Goal: Task Accomplishment & Management: Use online tool/utility

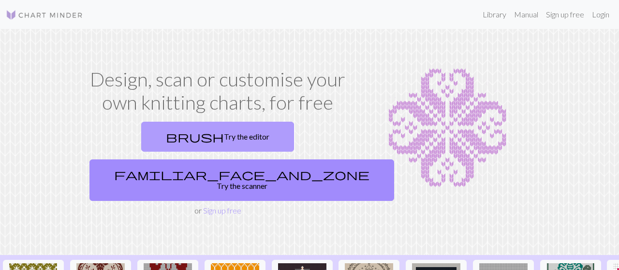
click at [158, 131] on link "brush Try the editor" at bounding box center [217, 137] width 153 height 30
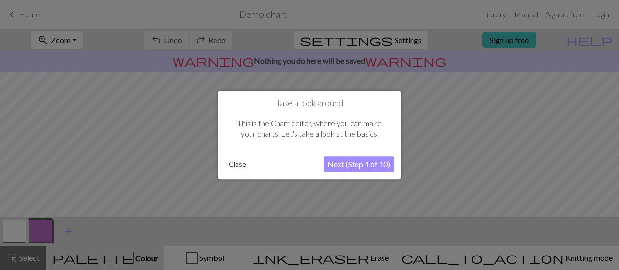
click at [239, 161] on button "Close" at bounding box center [237, 164] width 25 height 15
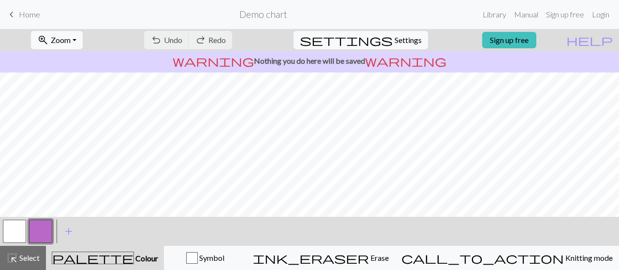
click at [101, 249] on button "palette Colour Colour" at bounding box center [105, 258] width 118 height 24
click at [109, 256] on span "palette" at bounding box center [92, 259] width 81 height 14
click at [120, 251] on button "palette Colour Colour" at bounding box center [105, 258] width 118 height 24
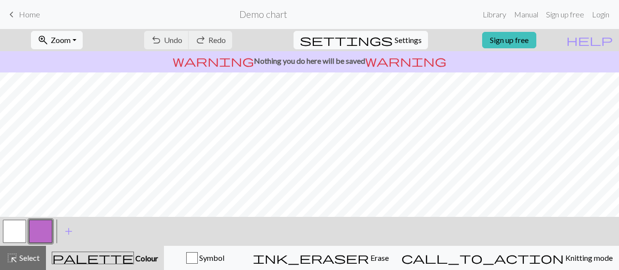
click at [120, 251] on button "palette Colour Colour" at bounding box center [105, 258] width 118 height 24
click at [46, 230] on button "button" at bounding box center [40, 231] width 23 height 23
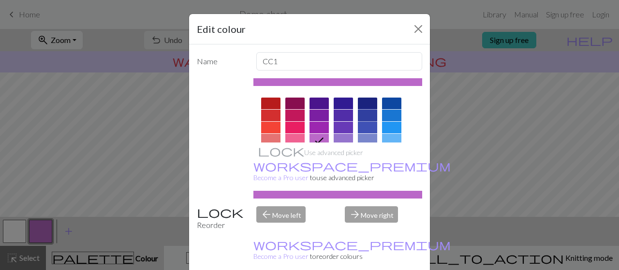
click at [371, 116] on div at bounding box center [367, 116] width 19 height 12
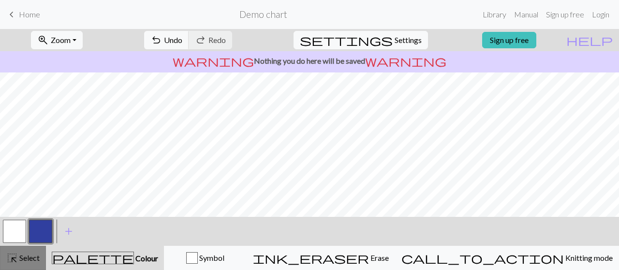
click at [21, 265] on button "highlight_alt Select Select" at bounding box center [23, 258] width 46 height 24
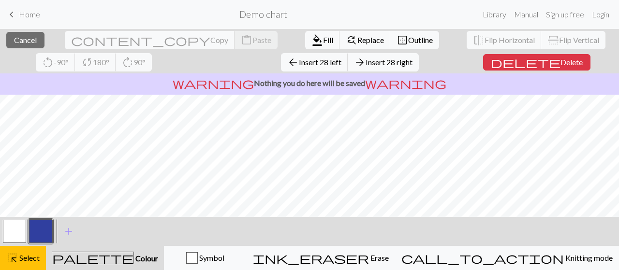
click at [35, 235] on button "button" at bounding box center [40, 231] width 23 height 23
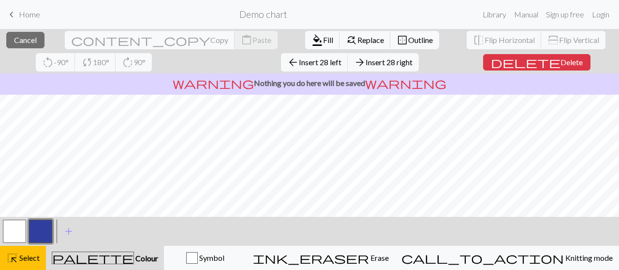
click at [168, 162] on div "close Cancel content_copy Copy content_paste Paste format_color_fill Fill find_…" at bounding box center [309, 149] width 619 height 241
click at [24, 255] on span "Select" at bounding box center [29, 257] width 22 height 9
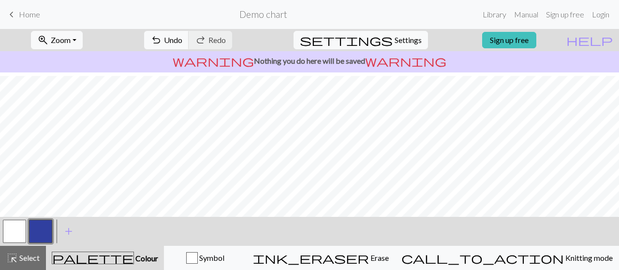
scroll to position [159, 0]
click at [71, 36] on span "Zoom" at bounding box center [61, 39] width 20 height 9
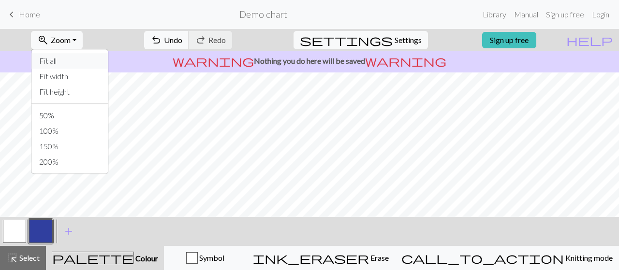
click at [82, 64] on button "Fit all" at bounding box center [69, 60] width 76 height 15
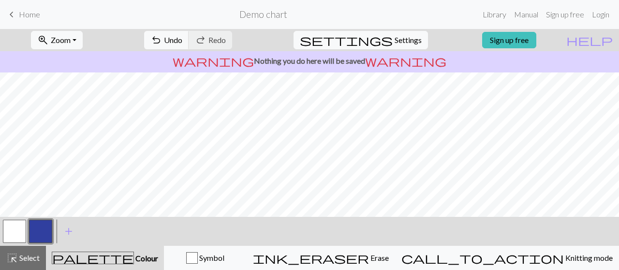
scroll to position [44, 0]
click at [11, 228] on button "button" at bounding box center [14, 231] width 23 height 23
click at [21, 226] on button "button" at bounding box center [14, 231] width 23 height 23
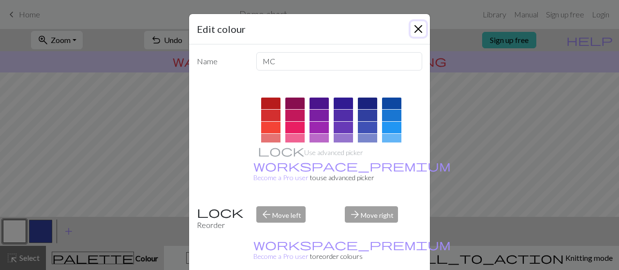
click at [422, 29] on button "Close" at bounding box center [418, 28] width 15 height 15
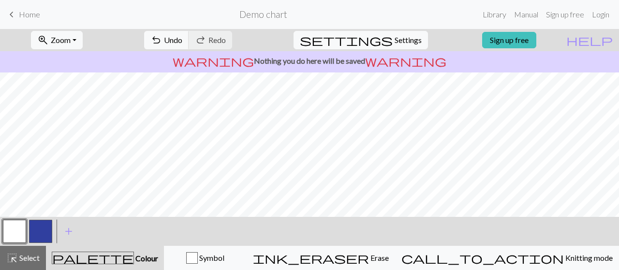
click at [41, 234] on button "button" at bounding box center [40, 231] width 23 height 23
click at [9, 236] on button "button" at bounding box center [14, 231] width 23 height 23
click at [68, 229] on span "add" at bounding box center [69, 232] width 12 height 14
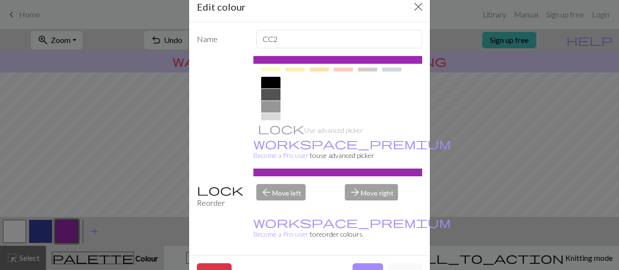
scroll to position [193, 0]
click at [274, 82] on div at bounding box center [270, 84] width 19 height 12
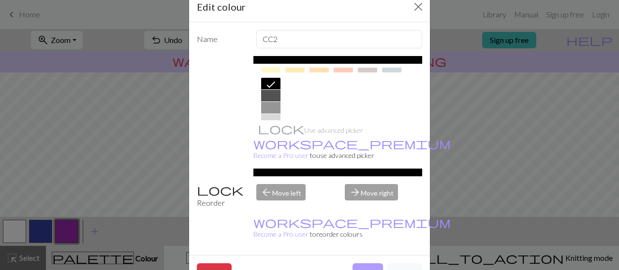
click at [360, 264] on button "Done" at bounding box center [368, 273] width 30 height 18
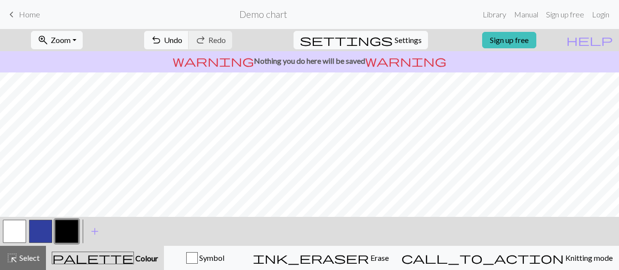
click at [38, 237] on button "button" at bounding box center [40, 231] width 23 height 23
click at [17, 227] on button "button" at bounding box center [14, 231] width 23 height 23
click at [60, 237] on button "button" at bounding box center [66, 231] width 23 height 23
click at [15, 238] on button "button" at bounding box center [14, 231] width 23 height 23
click at [62, 232] on button "button" at bounding box center [66, 231] width 23 height 23
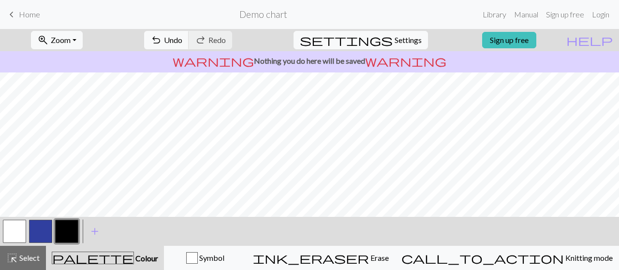
click at [18, 234] on button "button" at bounding box center [14, 231] width 23 height 23
click at [43, 231] on button "button" at bounding box center [40, 231] width 23 height 23
click at [34, 236] on button "button" at bounding box center [40, 231] width 23 height 23
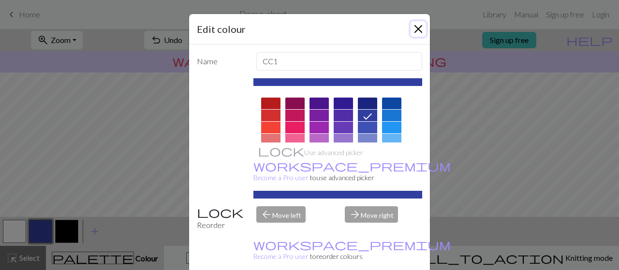
click at [417, 26] on button "Close" at bounding box center [418, 28] width 15 height 15
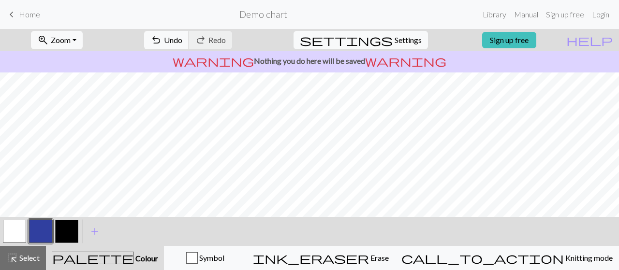
click at [74, 230] on button "button" at bounding box center [66, 231] width 23 height 23
click at [11, 236] on button "button" at bounding box center [14, 231] width 23 height 23
click at [59, 237] on button "button" at bounding box center [66, 231] width 23 height 23
click at [37, 234] on button "button" at bounding box center [40, 231] width 23 height 23
click at [20, 233] on button "button" at bounding box center [14, 231] width 23 height 23
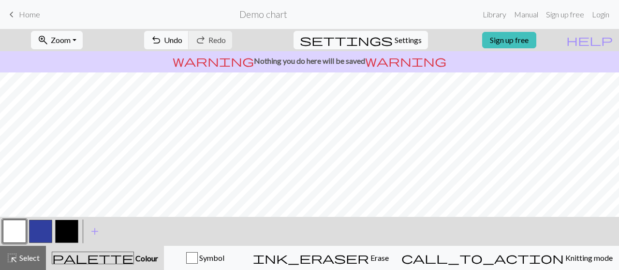
click at [381, 58] on span "warning" at bounding box center [405, 61] width 81 height 14
click at [608, 41] on span "help" at bounding box center [589, 40] width 46 height 14
click at [322, 64] on p "warning Nothing you do here will be saved warning" at bounding box center [309, 61] width 611 height 12
click at [410, 36] on span "Settings" at bounding box center [408, 40] width 27 height 12
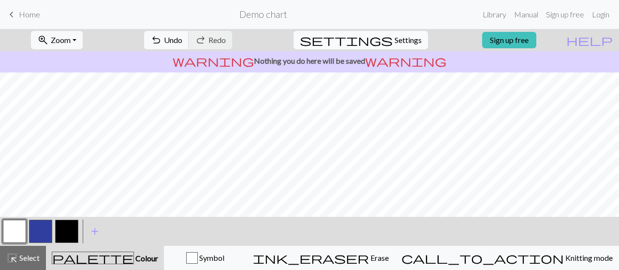
select select "aran"
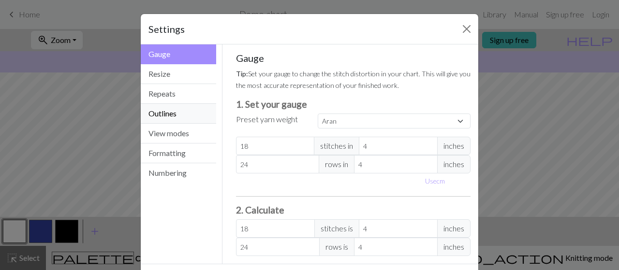
click at [190, 117] on button "Outlines" at bounding box center [178, 114] width 75 height 20
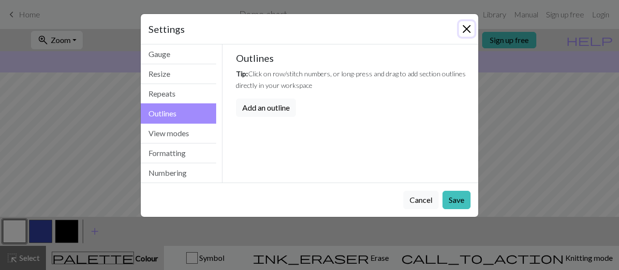
click at [462, 32] on button "Close" at bounding box center [466, 28] width 15 height 15
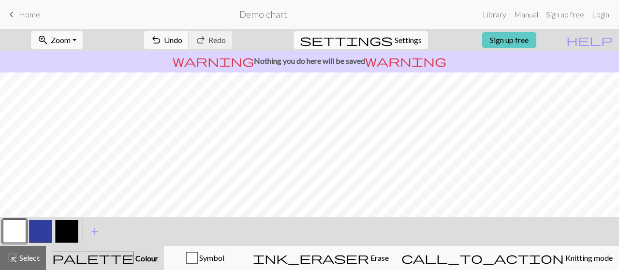
click at [519, 44] on link "Sign up free" at bounding box center [509, 40] width 54 height 16
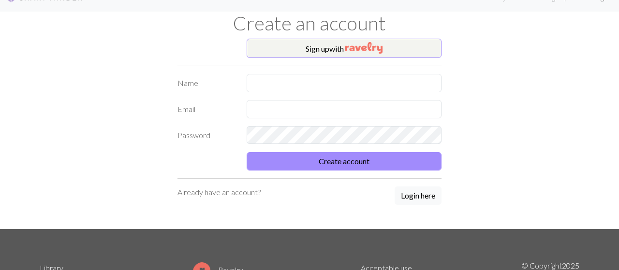
scroll to position [18, 0]
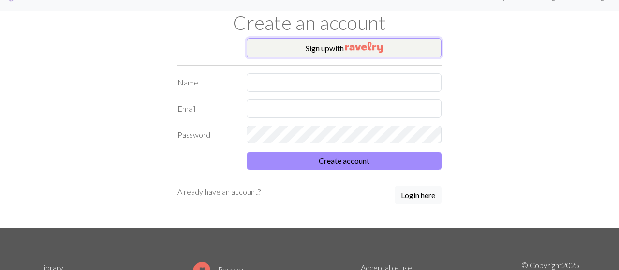
click at [320, 44] on button "Sign up with" at bounding box center [344, 47] width 195 height 19
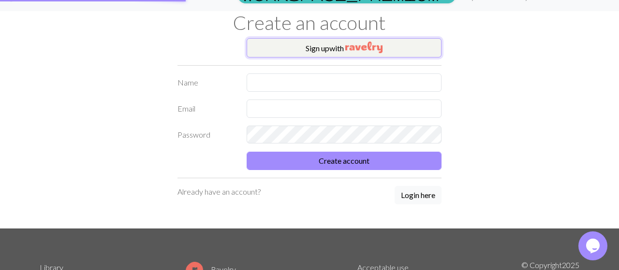
scroll to position [0, 0]
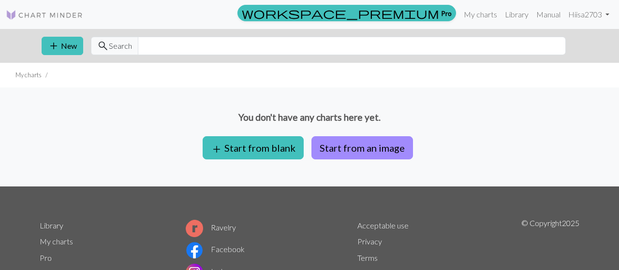
click at [23, 78] on li "My charts" at bounding box center [28, 75] width 26 height 9
click at [489, 13] on link "My charts" at bounding box center [480, 14] width 41 height 19
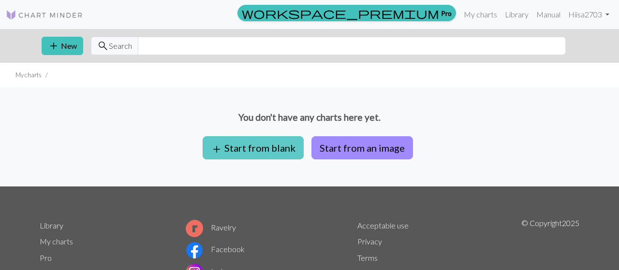
click at [270, 147] on button "add Start from blank" at bounding box center [253, 147] width 101 height 23
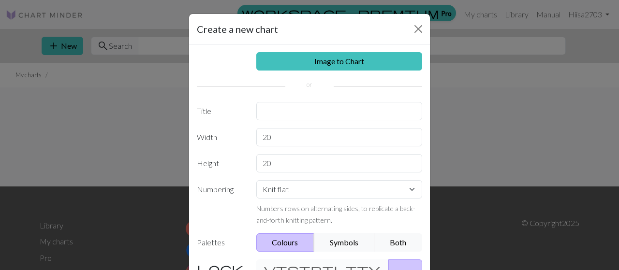
scroll to position [109, 0]
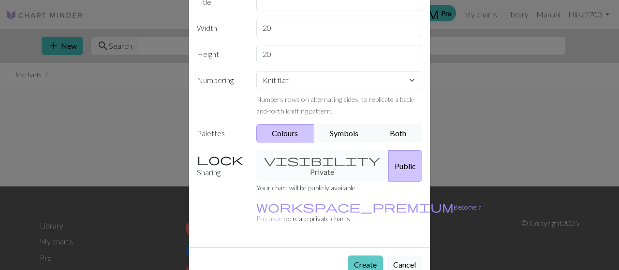
click at [364, 256] on button "Create" at bounding box center [365, 265] width 35 height 18
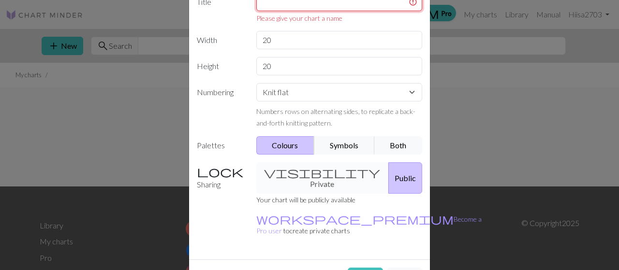
click at [289, 6] on input "text" at bounding box center [339, 2] width 166 height 18
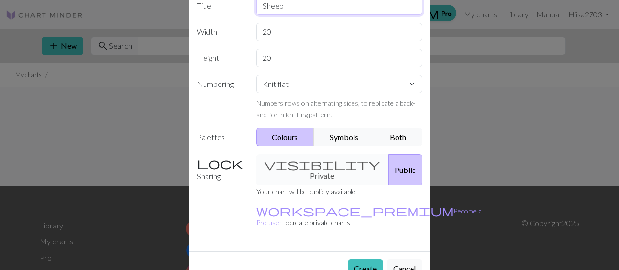
type input "Sheep"
click at [368, 260] on button "Create" at bounding box center [365, 269] width 35 height 18
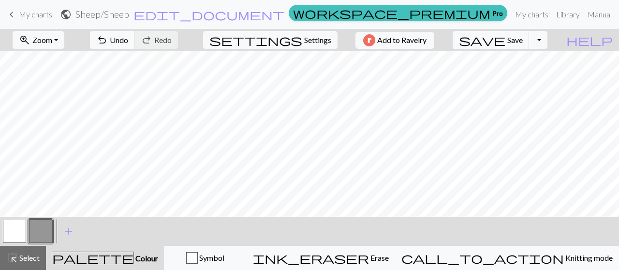
click at [34, 231] on button "button" at bounding box center [40, 231] width 23 height 23
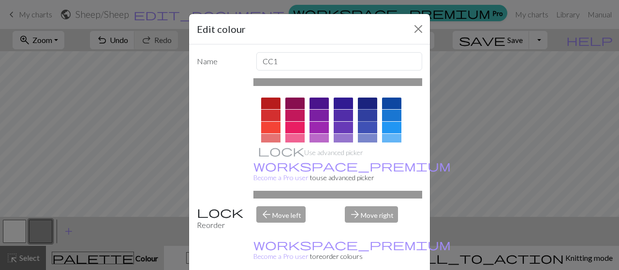
click at [368, 115] on div at bounding box center [367, 116] width 19 height 12
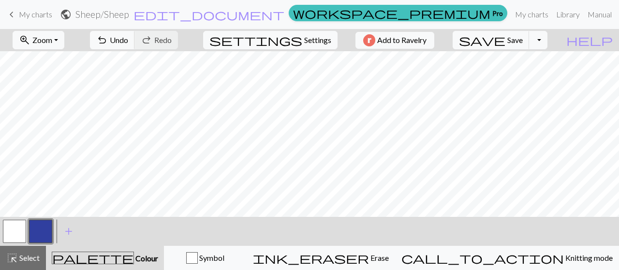
click at [15, 237] on button "button" at bounding box center [14, 231] width 23 height 23
click at [73, 237] on span "add" at bounding box center [69, 232] width 12 height 14
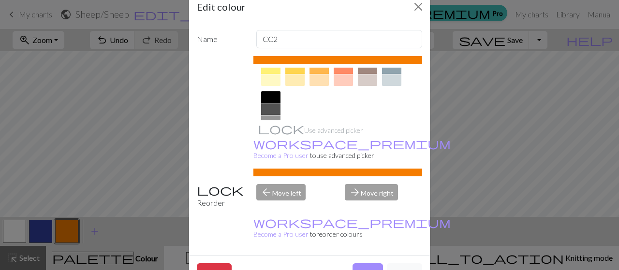
scroll to position [174, 0]
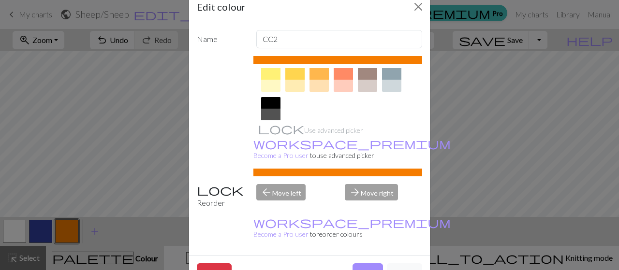
click at [271, 105] on div at bounding box center [270, 103] width 19 height 12
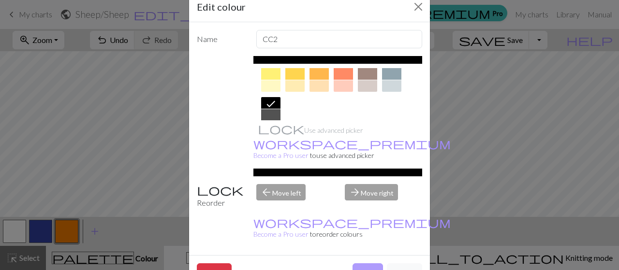
click at [368, 264] on button "Done" at bounding box center [368, 273] width 30 height 18
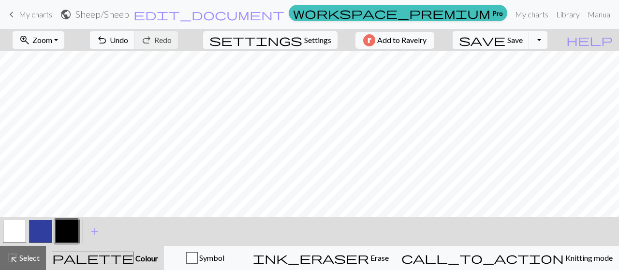
click at [16, 236] on button "button" at bounding box center [14, 231] width 23 height 23
click at [15, 229] on button "button" at bounding box center [14, 231] width 23 height 23
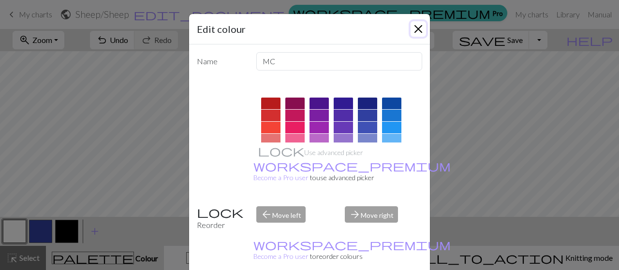
click at [421, 29] on button "Close" at bounding box center [418, 28] width 15 height 15
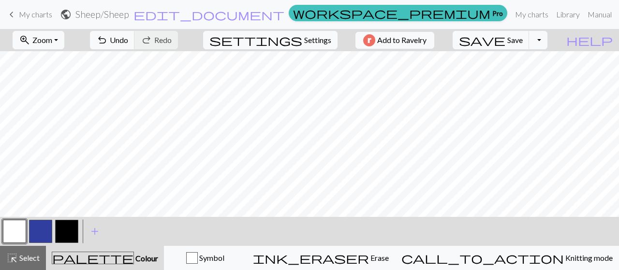
click at [43, 233] on button "button" at bounding box center [40, 231] width 23 height 23
click at [12, 232] on button "button" at bounding box center [14, 231] width 23 height 23
click at [29, 242] on button "button" at bounding box center [40, 231] width 23 height 23
click at [18, 235] on button "button" at bounding box center [14, 231] width 23 height 23
click at [40, 228] on button "button" at bounding box center [40, 231] width 23 height 23
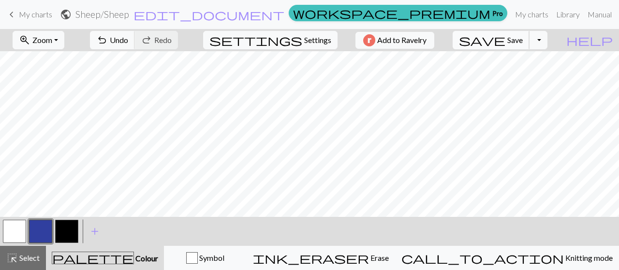
click at [525, 48] on button "save Save Save" at bounding box center [491, 40] width 77 height 18
click at [43, 230] on button "button" at bounding box center [40, 231] width 23 height 23
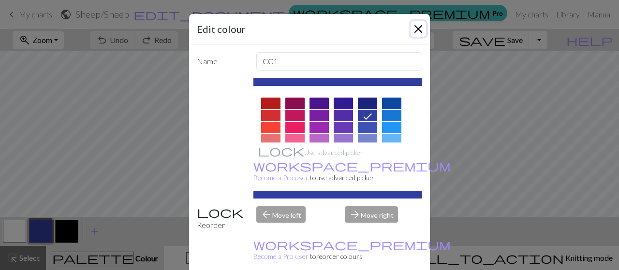
click at [418, 28] on button "Close" at bounding box center [418, 28] width 15 height 15
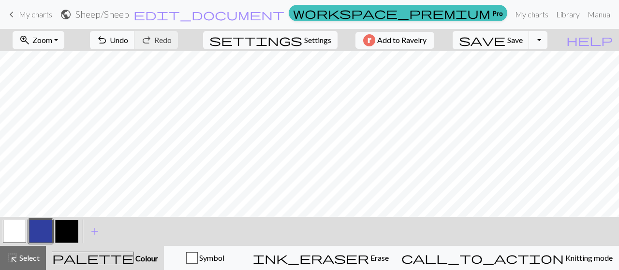
click at [9, 234] on button "button" at bounding box center [14, 231] width 23 height 23
click at [505, 44] on span "save" at bounding box center [482, 40] width 46 height 14
click at [68, 239] on button "button" at bounding box center [66, 231] width 23 height 23
click at [44, 231] on button "button" at bounding box center [40, 231] width 23 height 23
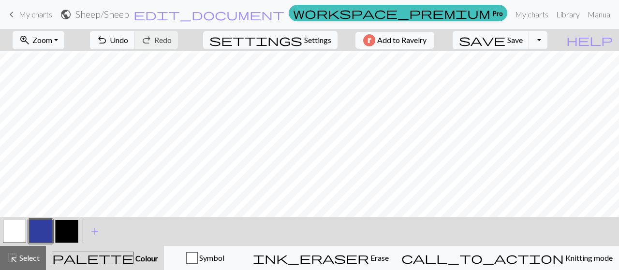
click at [17, 235] on button "button" at bounding box center [14, 231] width 23 height 23
click at [74, 229] on button "button" at bounding box center [66, 231] width 23 height 23
click at [37, 237] on button "button" at bounding box center [40, 231] width 23 height 23
click at [14, 231] on button "button" at bounding box center [14, 231] width 23 height 23
click at [42, 235] on button "button" at bounding box center [40, 231] width 23 height 23
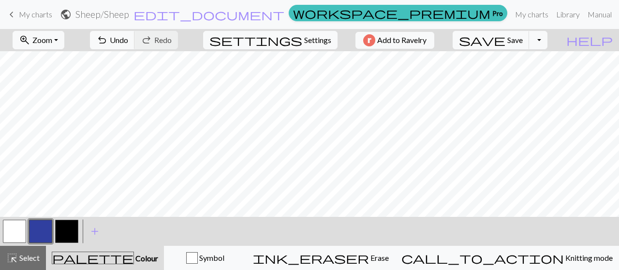
click at [8, 238] on button "button" at bounding box center [14, 231] width 23 height 23
click at [505, 42] on span "save" at bounding box center [482, 40] width 46 height 14
click at [66, 234] on button "button" at bounding box center [66, 231] width 23 height 23
click at [505, 42] on span "save" at bounding box center [482, 40] width 46 height 14
